Goal: Task Accomplishment & Management: Manage account settings

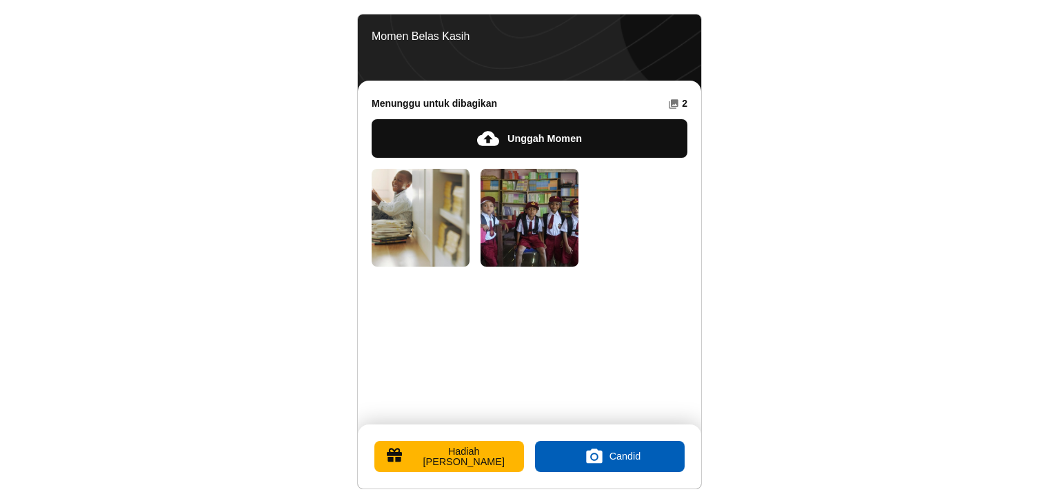
click at [673, 32] on link "Pengaturan" at bounding box center [674, 37] width 28 height 28
select select "id"
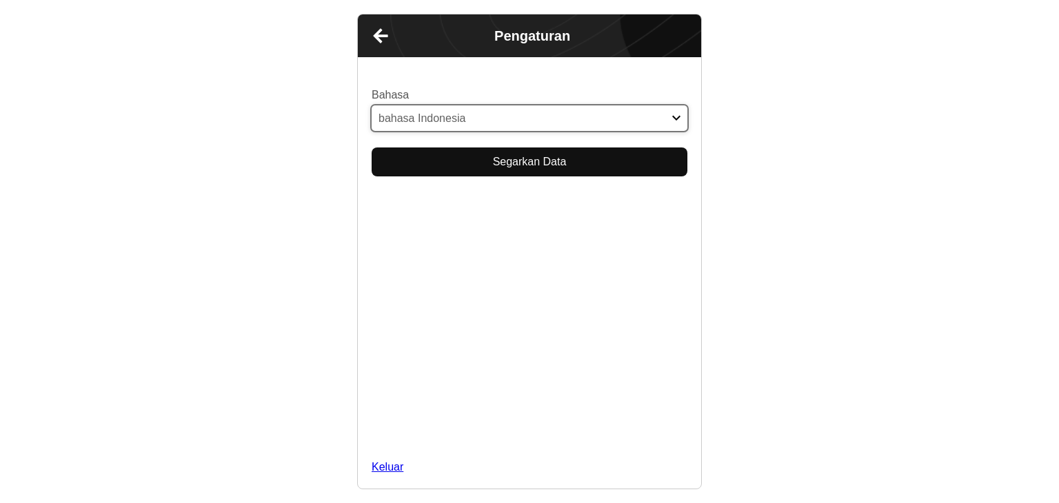
click at [512, 114] on select "English Español Français አማርኛ ဗမာ bahasa Indonesia Oromiffa Português සිංහල Kis…" at bounding box center [530, 118] width 316 height 26
click at [372, 105] on select "English Español Français አማርኛ ဗမာ bahasa Indonesia Oromiffa Português සිංහල Kis…" at bounding box center [530, 118] width 316 height 26
click at [496, 163] on button "Segarkan Data" at bounding box center [530, 162] width 316 height 29
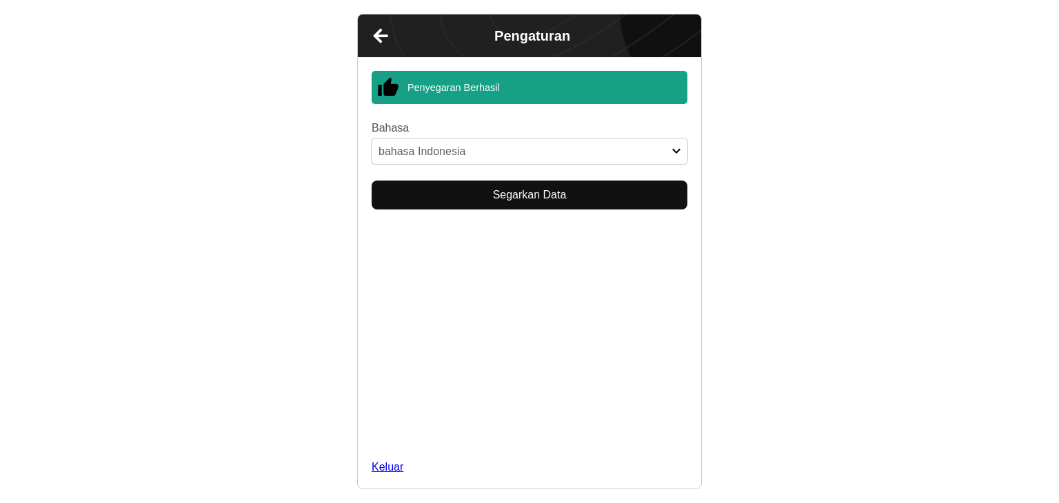
click at [381, 39] on link "Kembali" at bounding box center [380, 36] width 34 height 34
